Goal: Download file/media

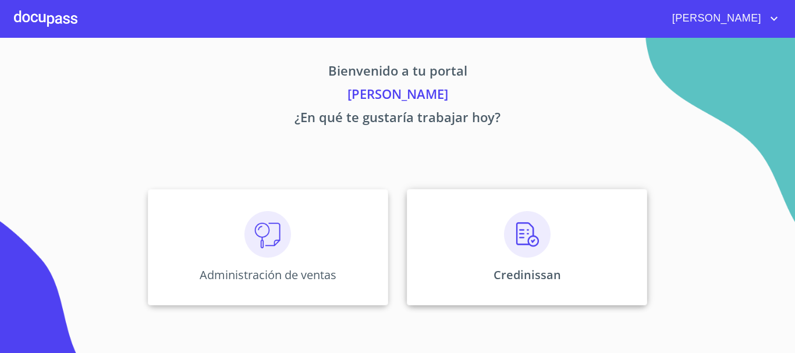
click at [522, 250] on img at bounding box center [527, 234] width 47 height 47
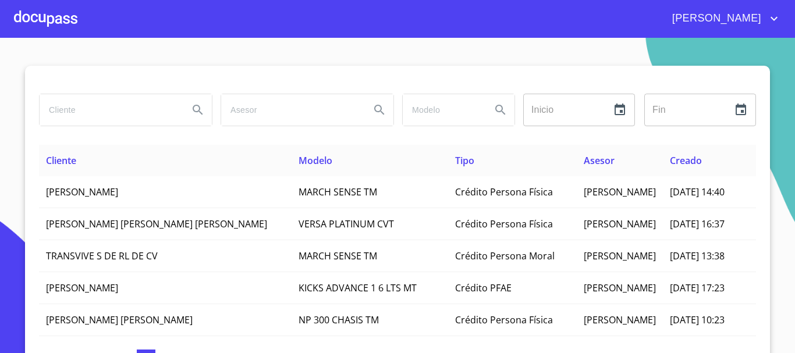
click at [136, 97] on input "search" at bounding box center [110, 109] width 140 height 31
type input "M"
type input "ALEYDIS"
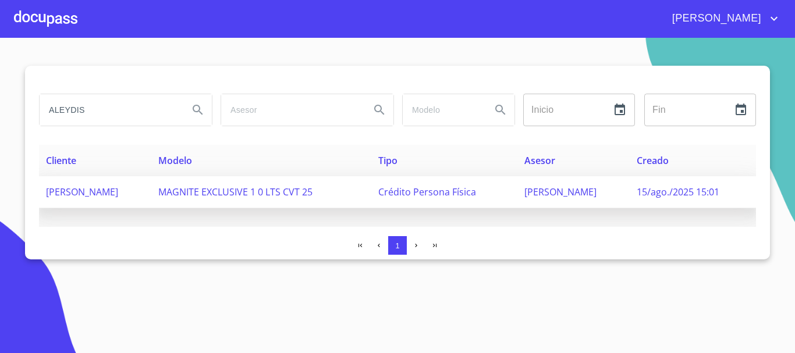
click at [118, 190] on span "[PERSON_NAME]" at bounding box center [82, 192] width 72 height 13
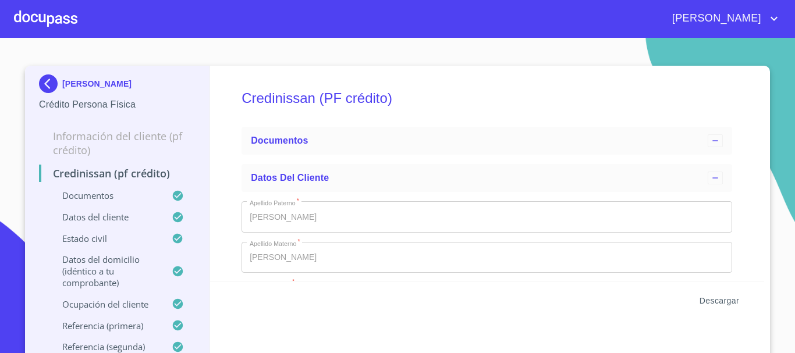
click at [705, 296] on span "Descargar" at bounding box center [720, 301] width 40 height 15
